Goal: Navigation & Orientation: Find specific page/section

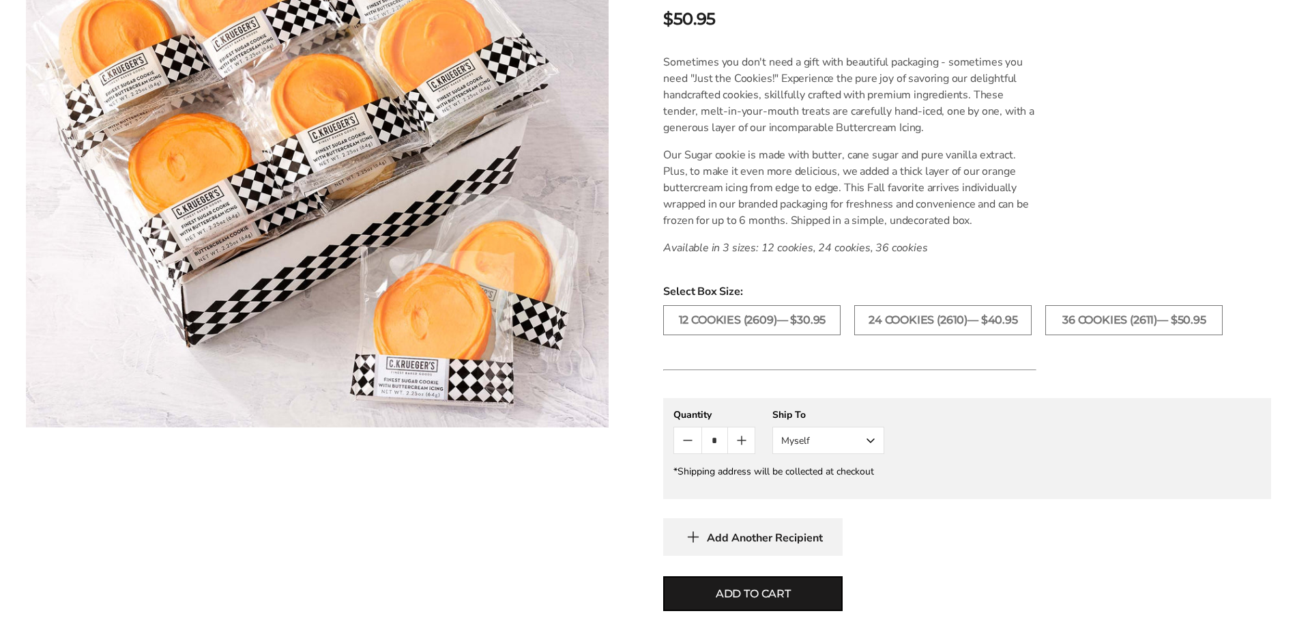
scroll to position [1, 0]
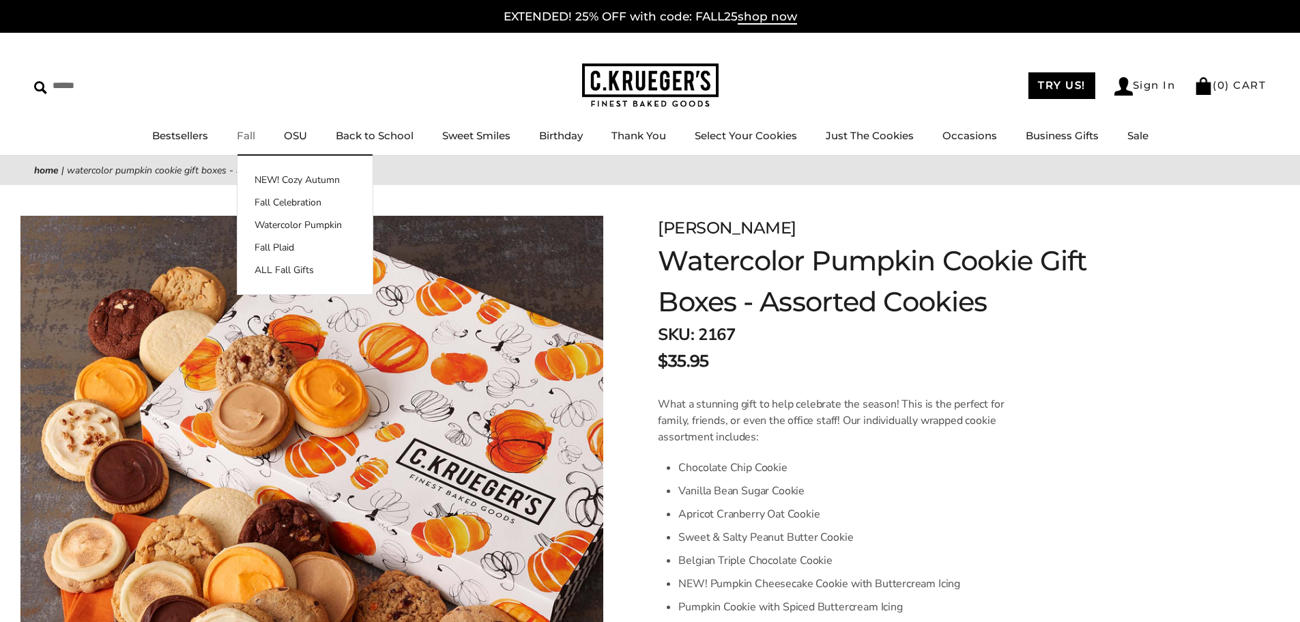
click at [245, 141] on link "Fall" at bounding box center [246, 135] width 18 height 13
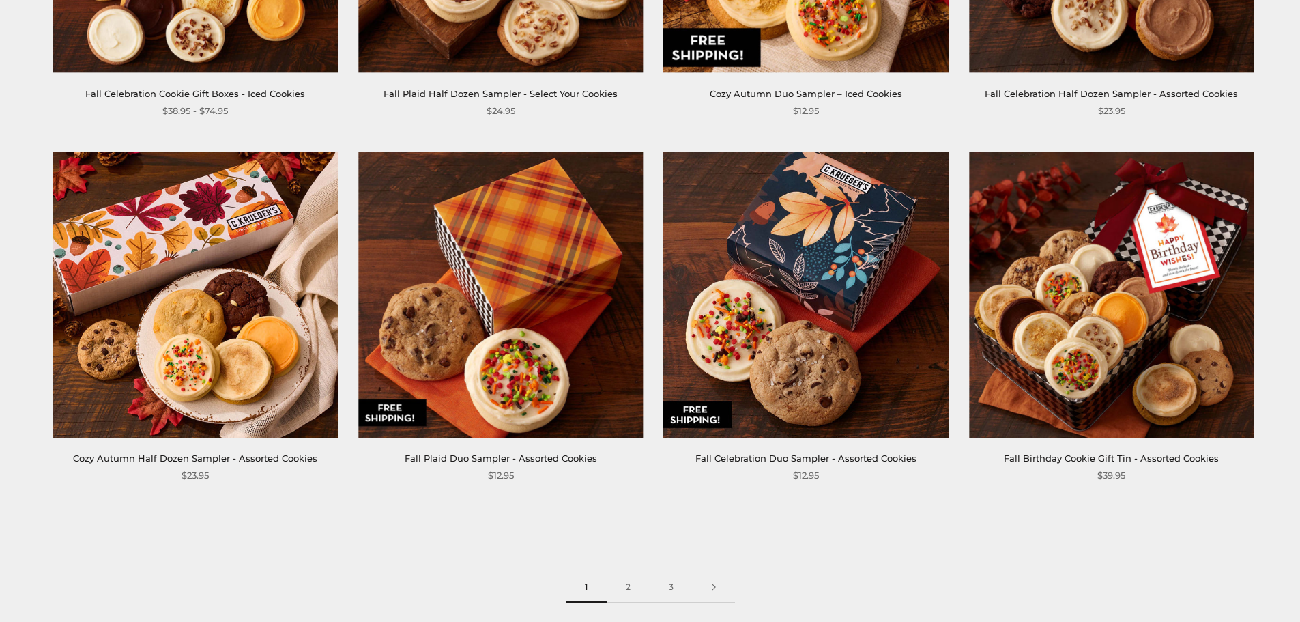
scroll to position [1979, 0]
